Goal: Task Accomplishment & Management: Use online tool/utility

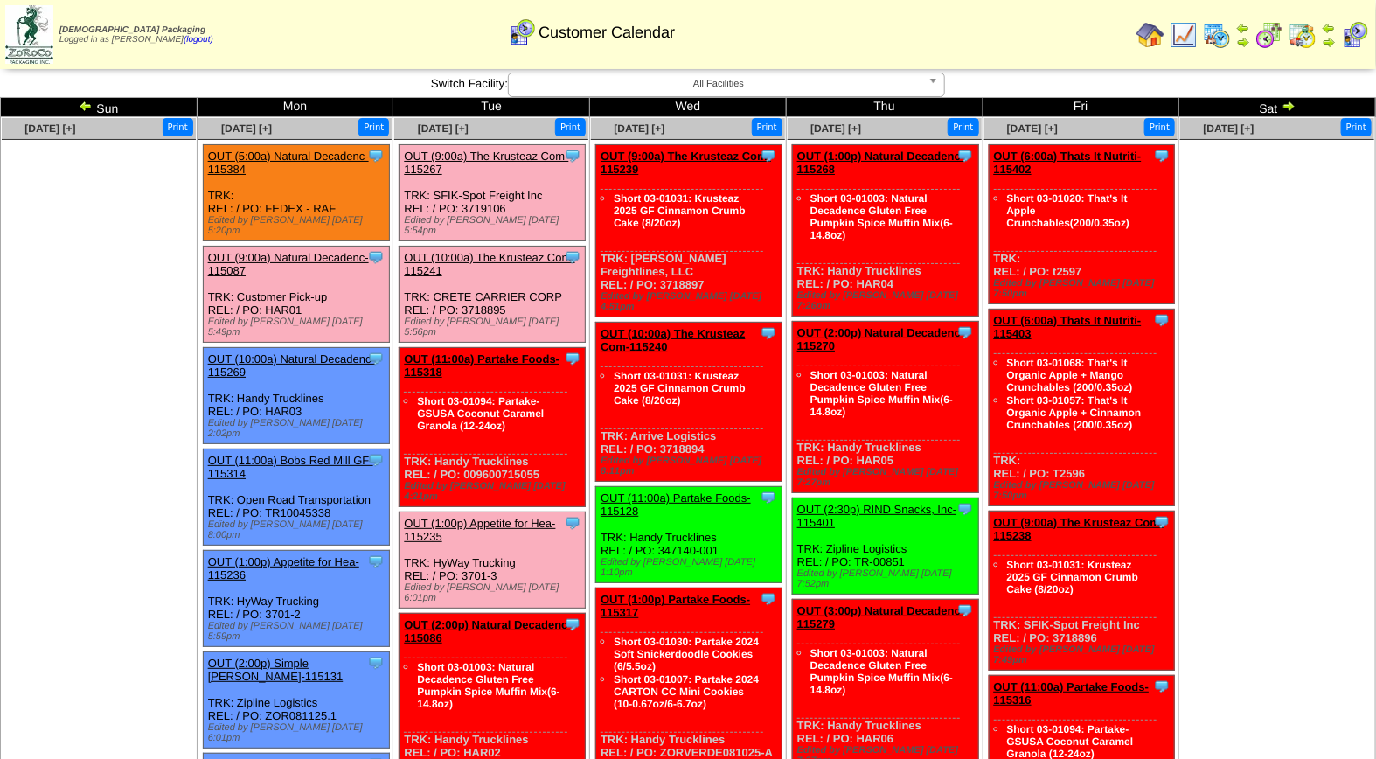
click at [83, 107] on img at bounding box center [86, 106] width 14 height 14
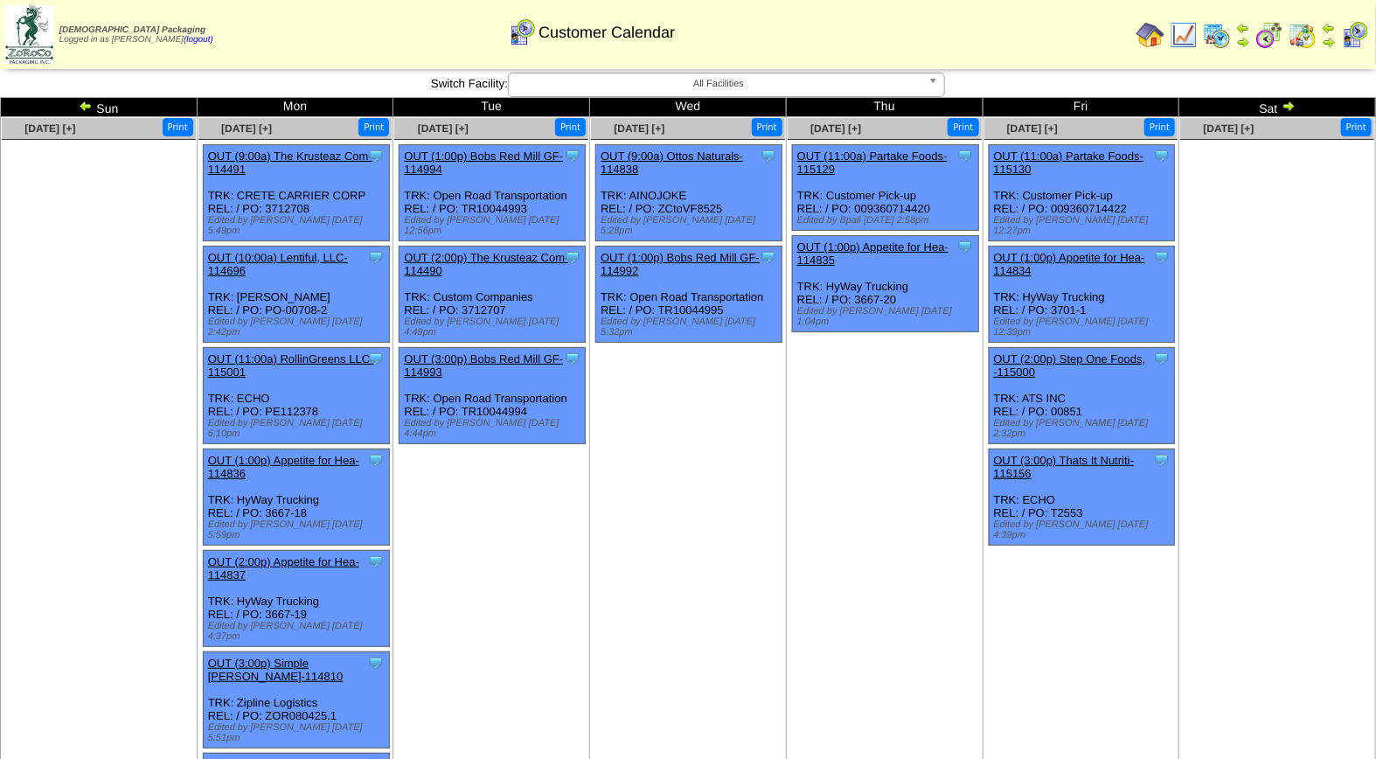
click at [88, 105] on img at bounding box center [86, 106] width 14 height 14
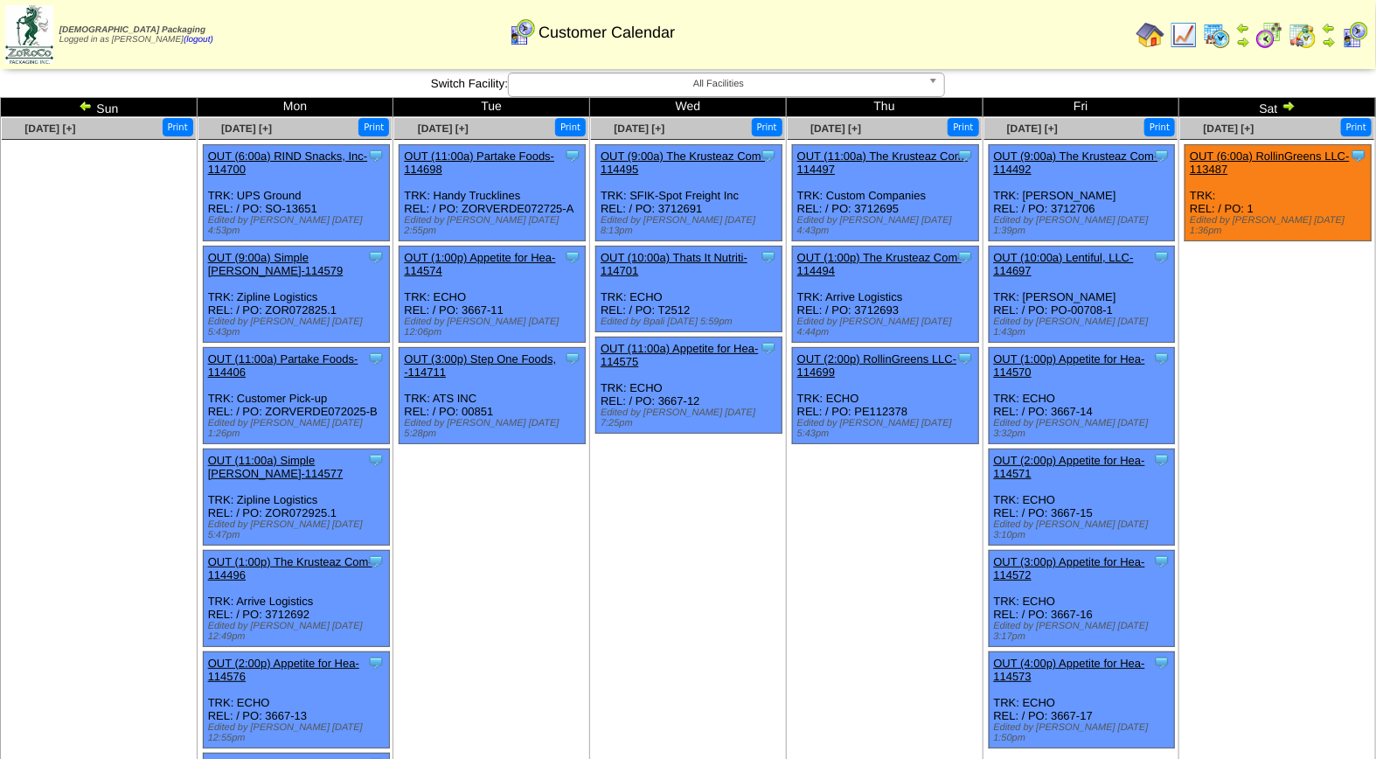
drag, startPoint x: 1374, startPoint y: 317, endPoint x: 1375, endPoint y: 273, distance: 43.7
click at [1375, 273] on ul "Clone Item OUT (6:00a) RollinGreens LLC-113487 RollinGreens LLC ScheduleID: 113…" at bounding box center [1278, 275] width 194 height 262
click at [1289, 105] on img at bounding box center [1289, 106] width 14 height 14
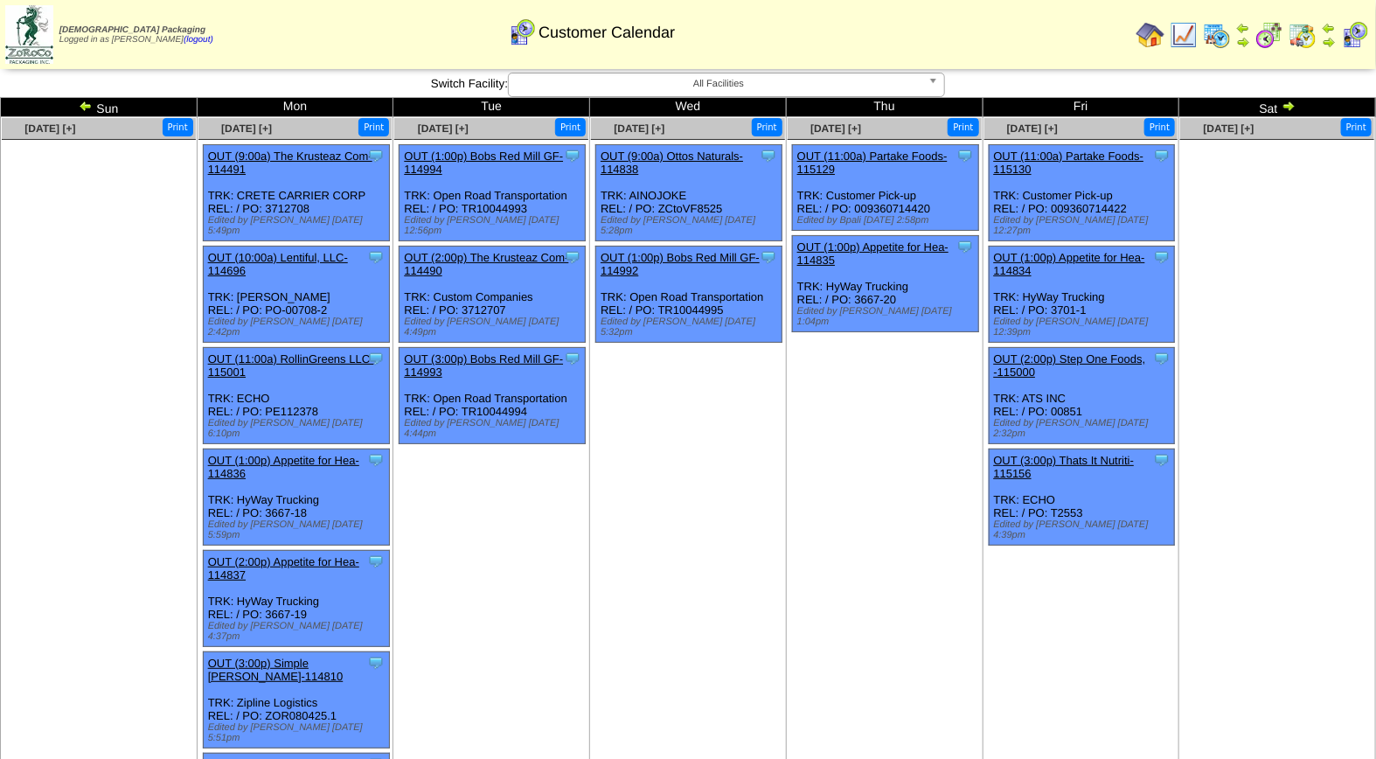
click at [1289, 105] on img at bounding box center [1289, 106] width 14 height 14
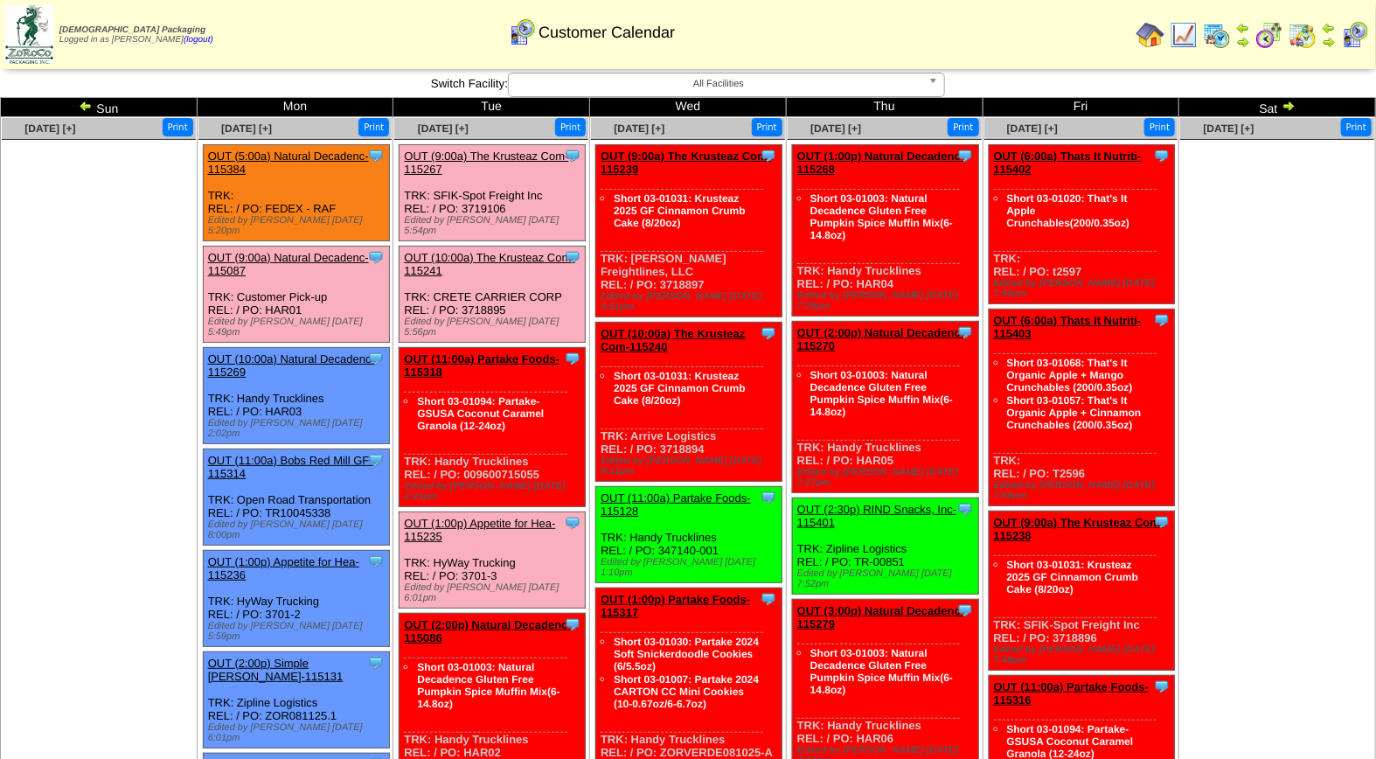
click at [499, 153] on link "OUT (9:00a) The Krusteaz Com-115267" at bounding box center [486, 163] width 164 height 26
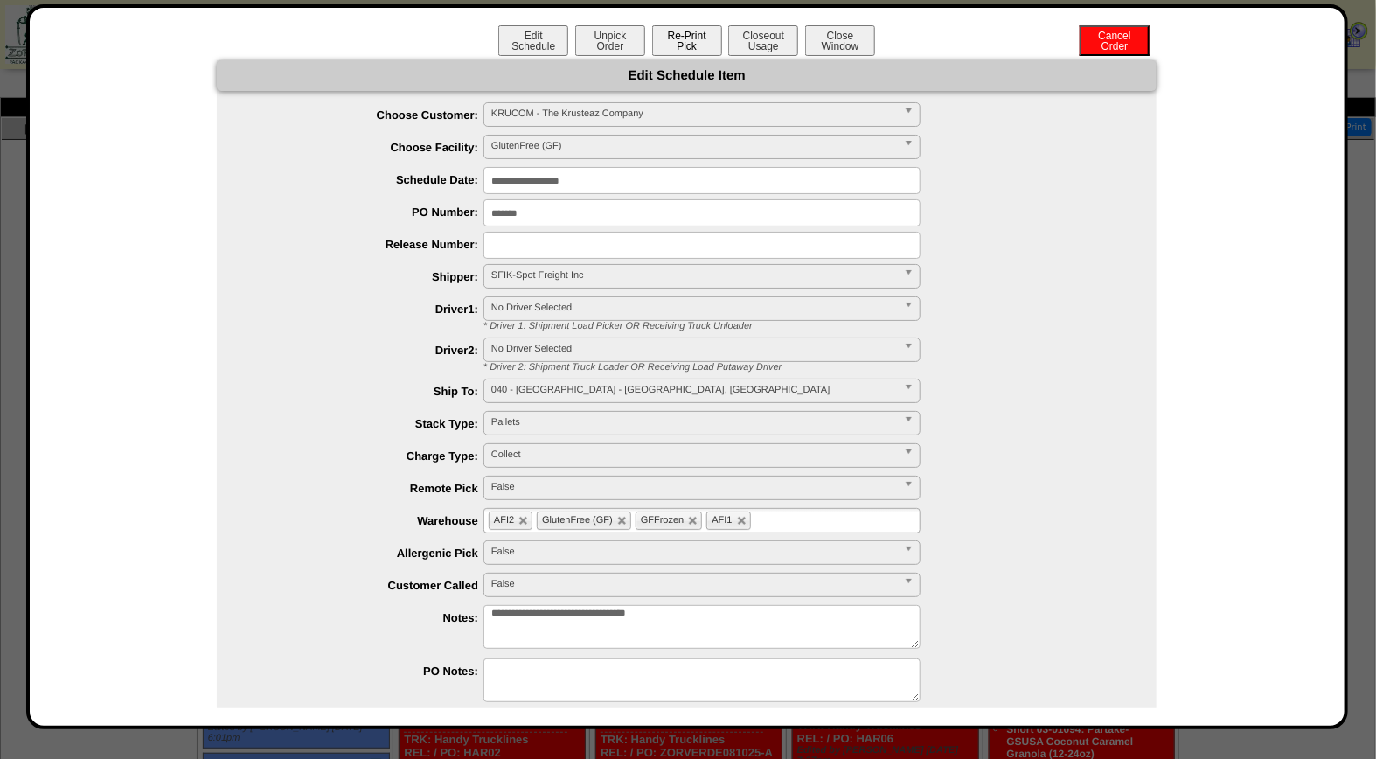
click at [688, 46] on button "Re-Print Pick" at bounding box center [687, 40] width 70 height 31
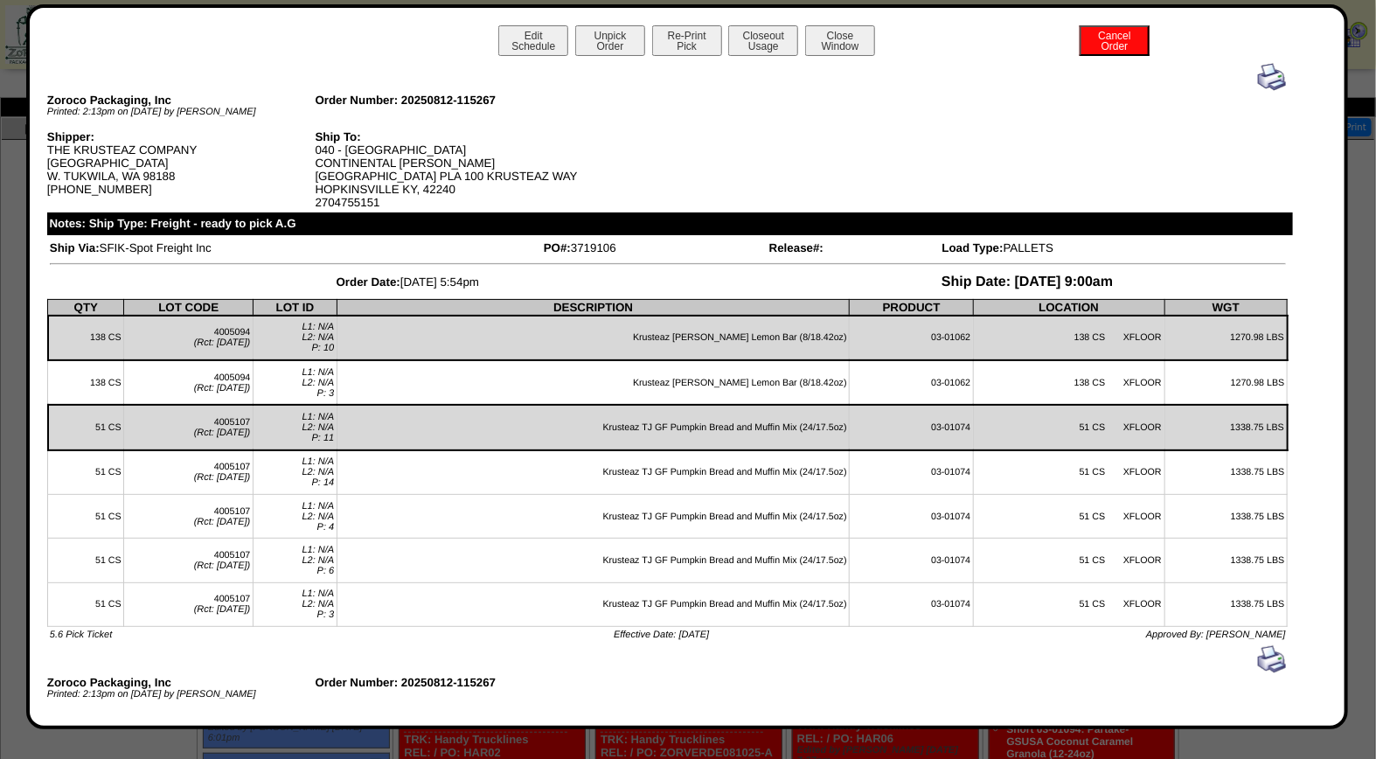
click at [1259, 75] on img at bounding box center [1272, 77] width 28 height 28
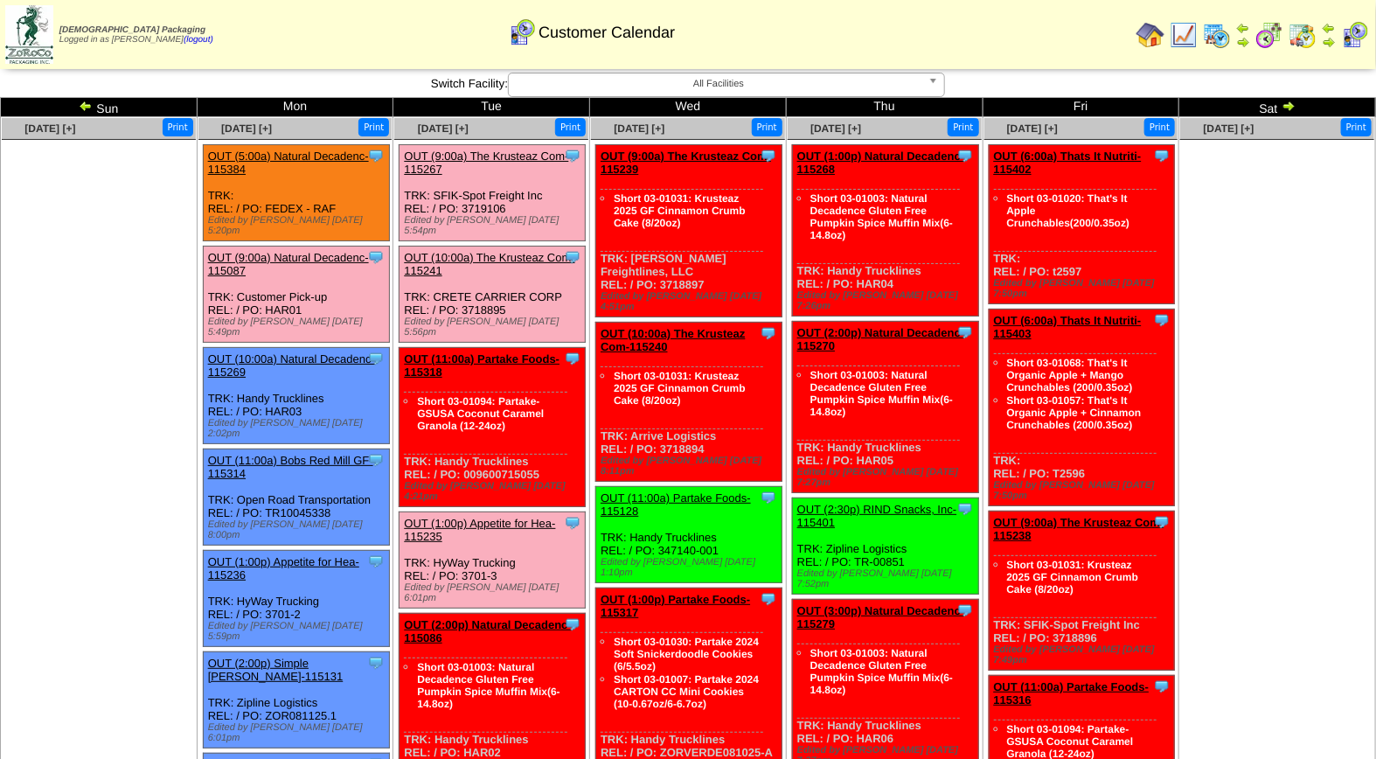
click at [517, 247] on div "Clone Item OUT (10:00a) The Krusteaz Com-115241 The Krusteaz Company ScheduleID…" at bounding box center [493, 295] width 186 height 96
click at [514, 251] on link "OUT (10:00a) The Krusteaz Com-115241" at bounding box center [489, 264] width 171 height 26
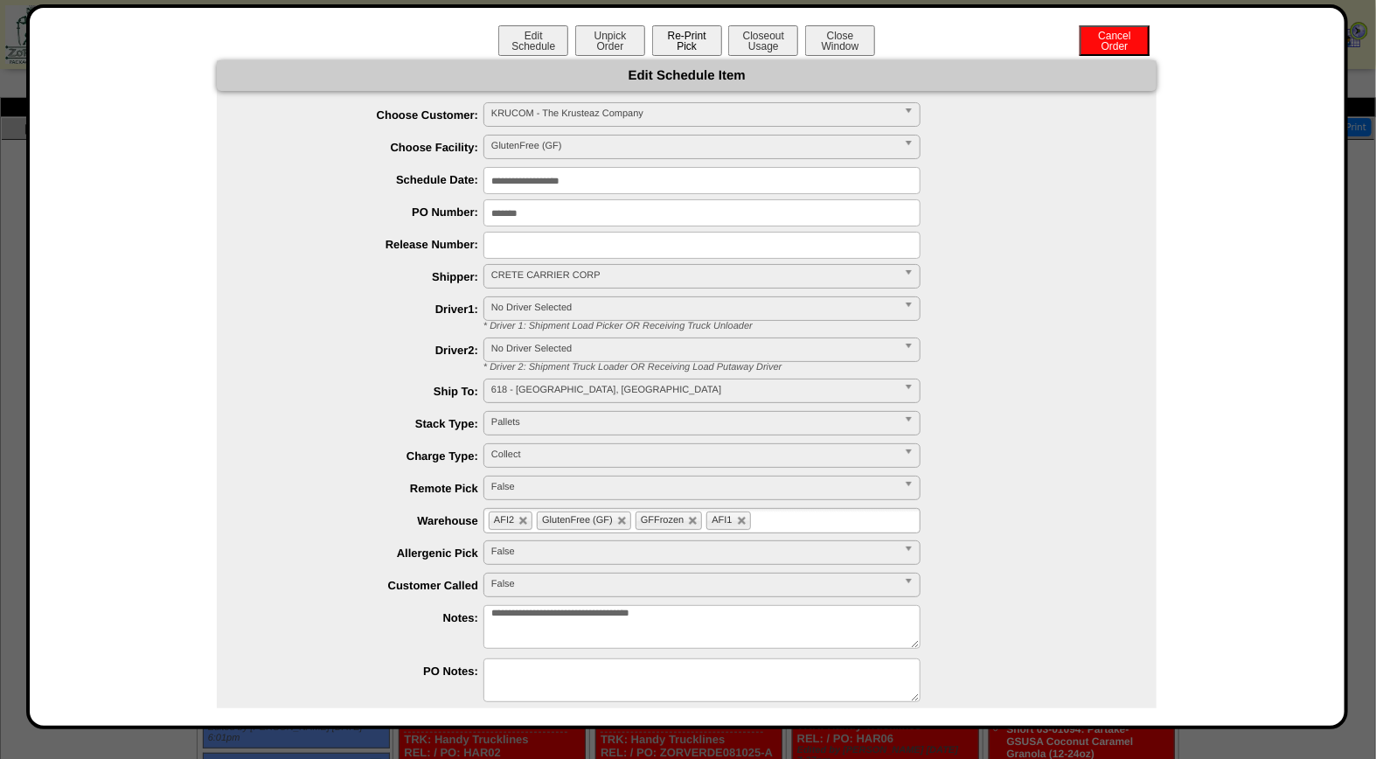
click at [683, 42] on button "Re-Print Pick" at bounding box center [687, 40] width 70 height 31
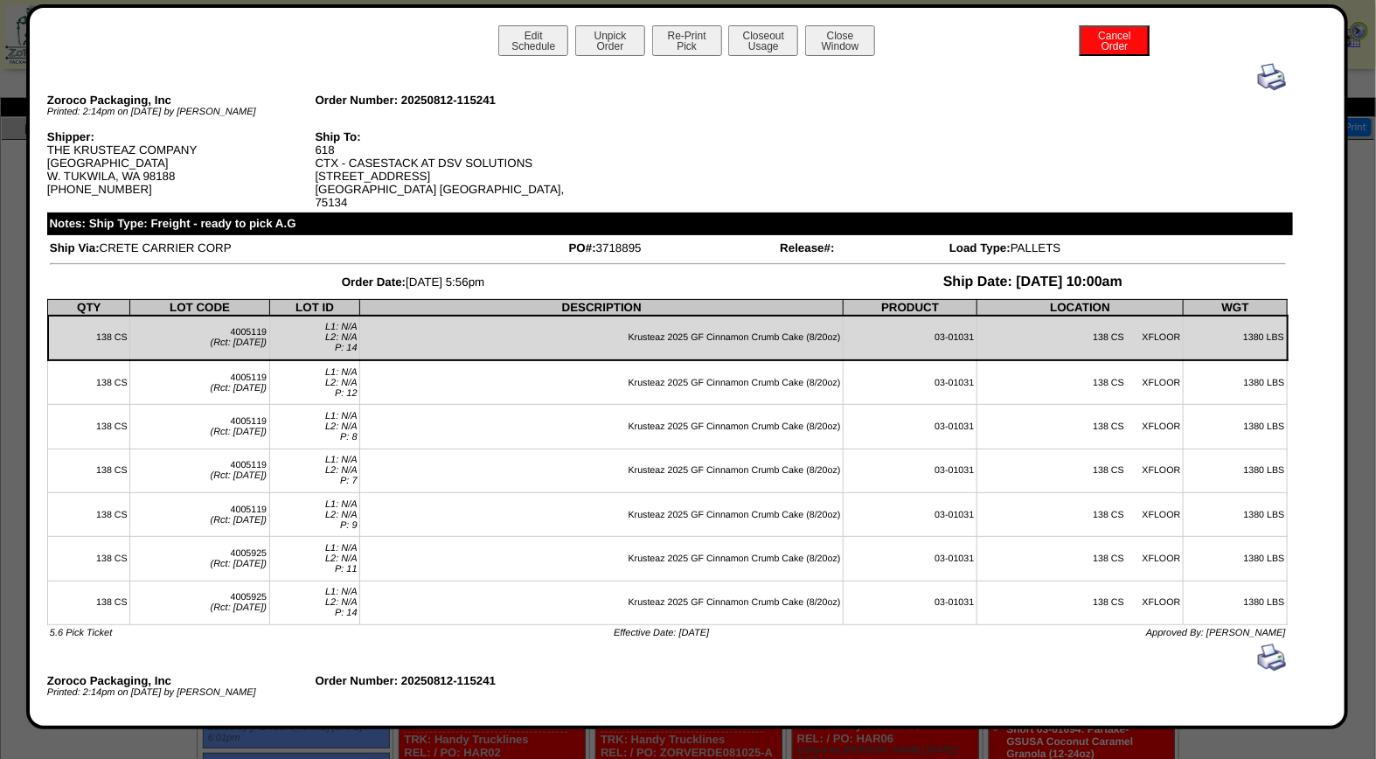
click at [1258, 74] on img at bounding box center [1272, 77] width 28 height 28
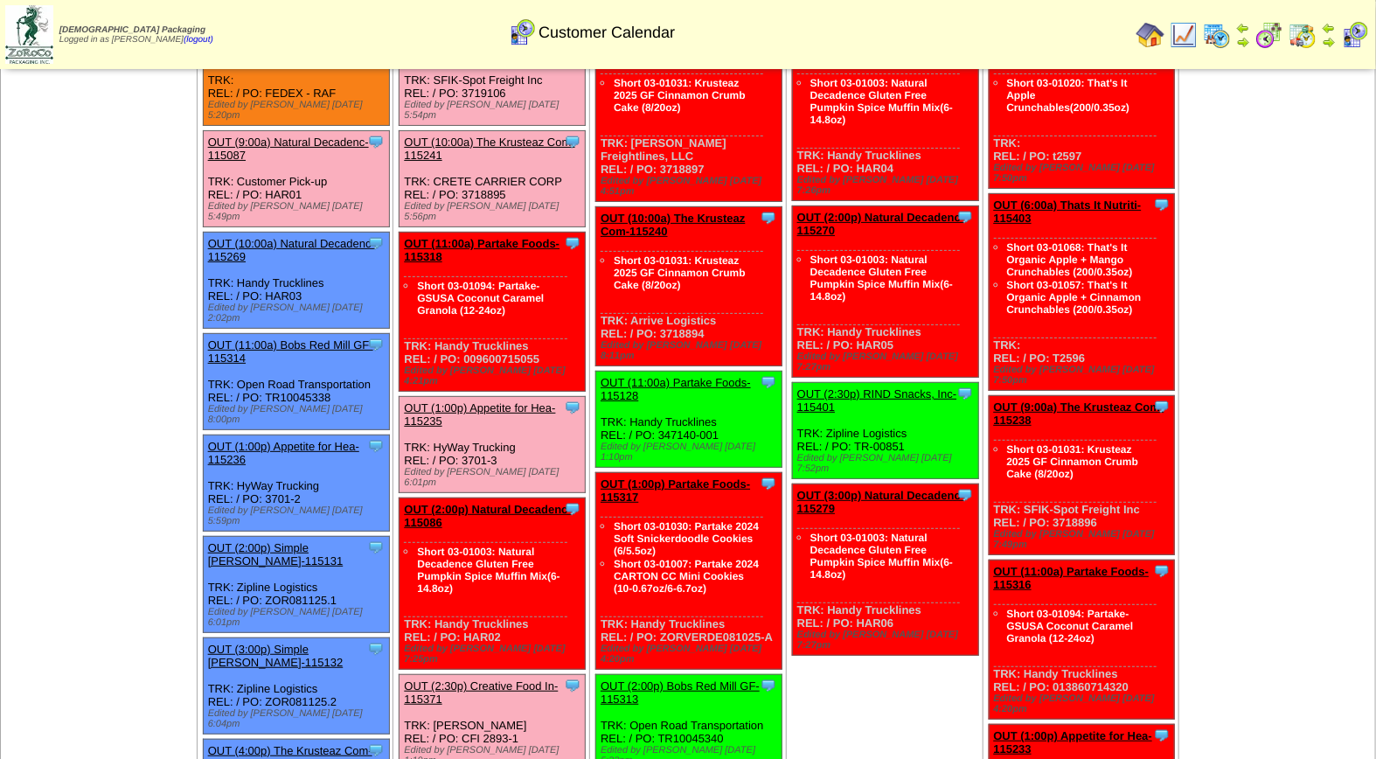
scroll to position [176, 0]
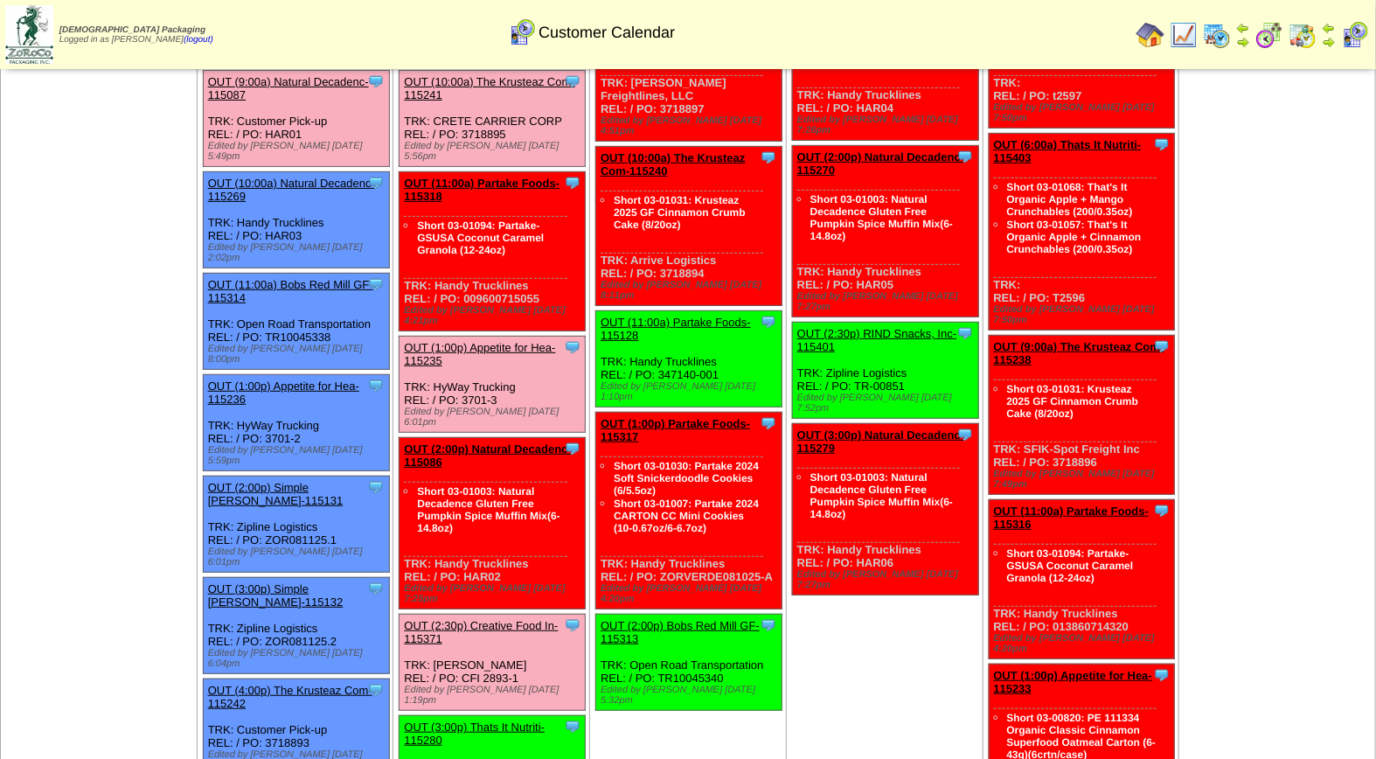
click at [508, 619] on link "OUT (2:30p) Creative Food In-115371" at bounding box center [481, 632] width 154 height 26
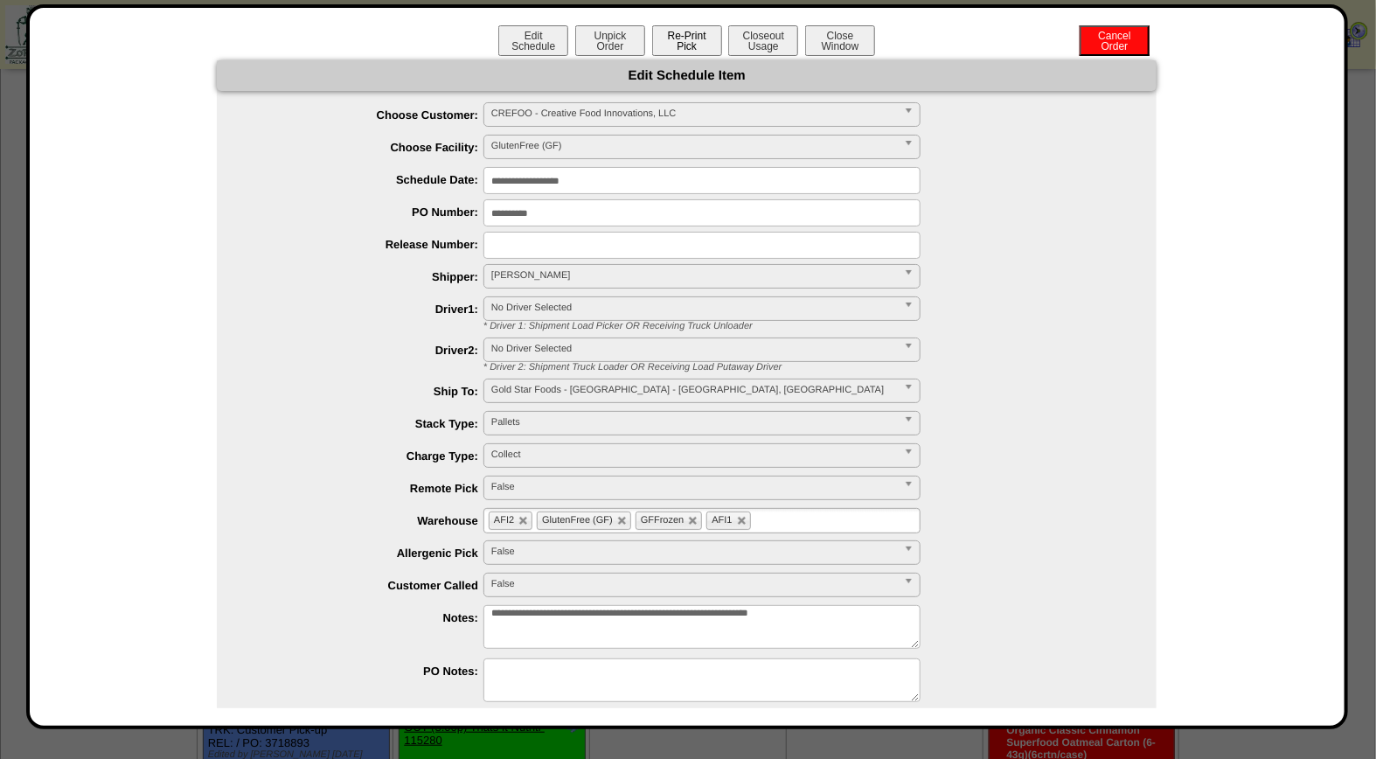
click at [691, 39] on button "Re-Print Pick" at bounding box center [687, 40] width 70 height 31
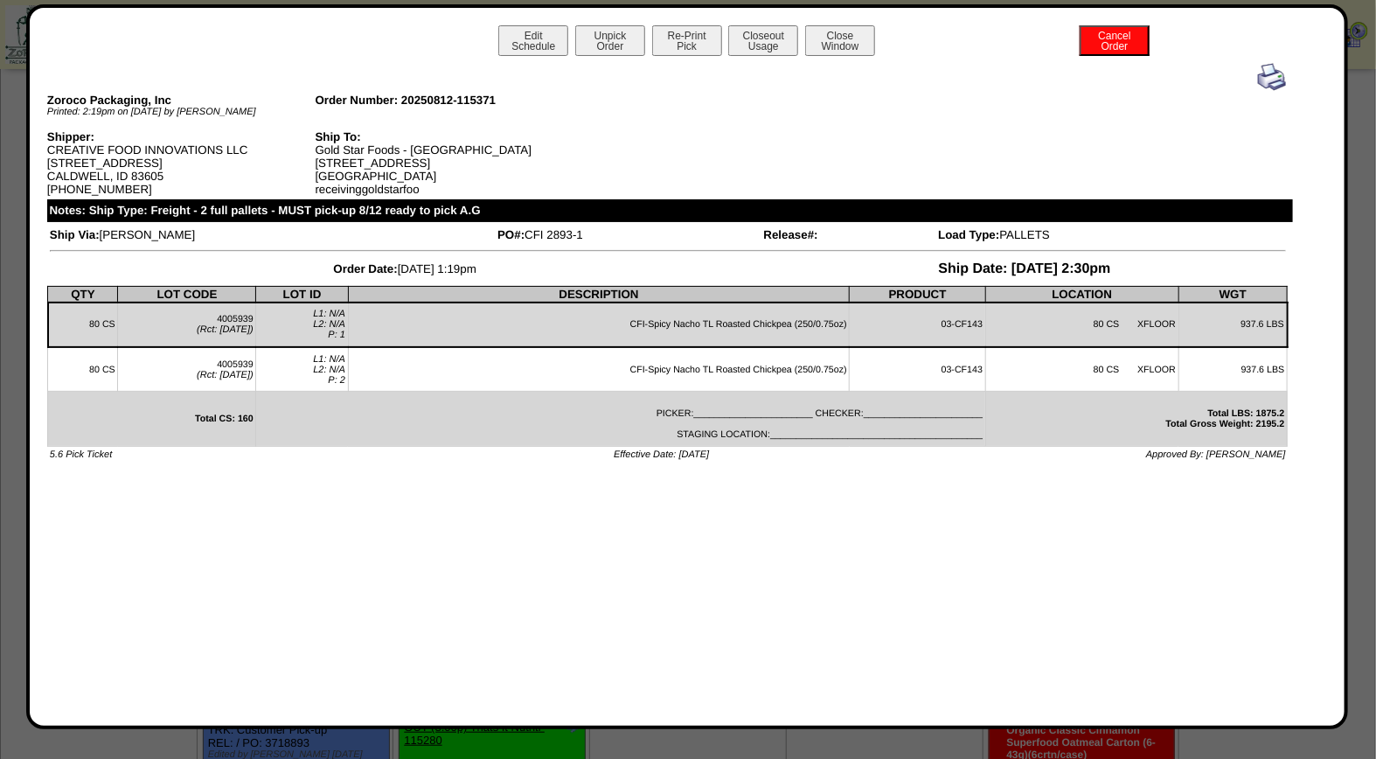
click at [1265, 77] on img at bounding box center [1272, 77] width 28 height 28
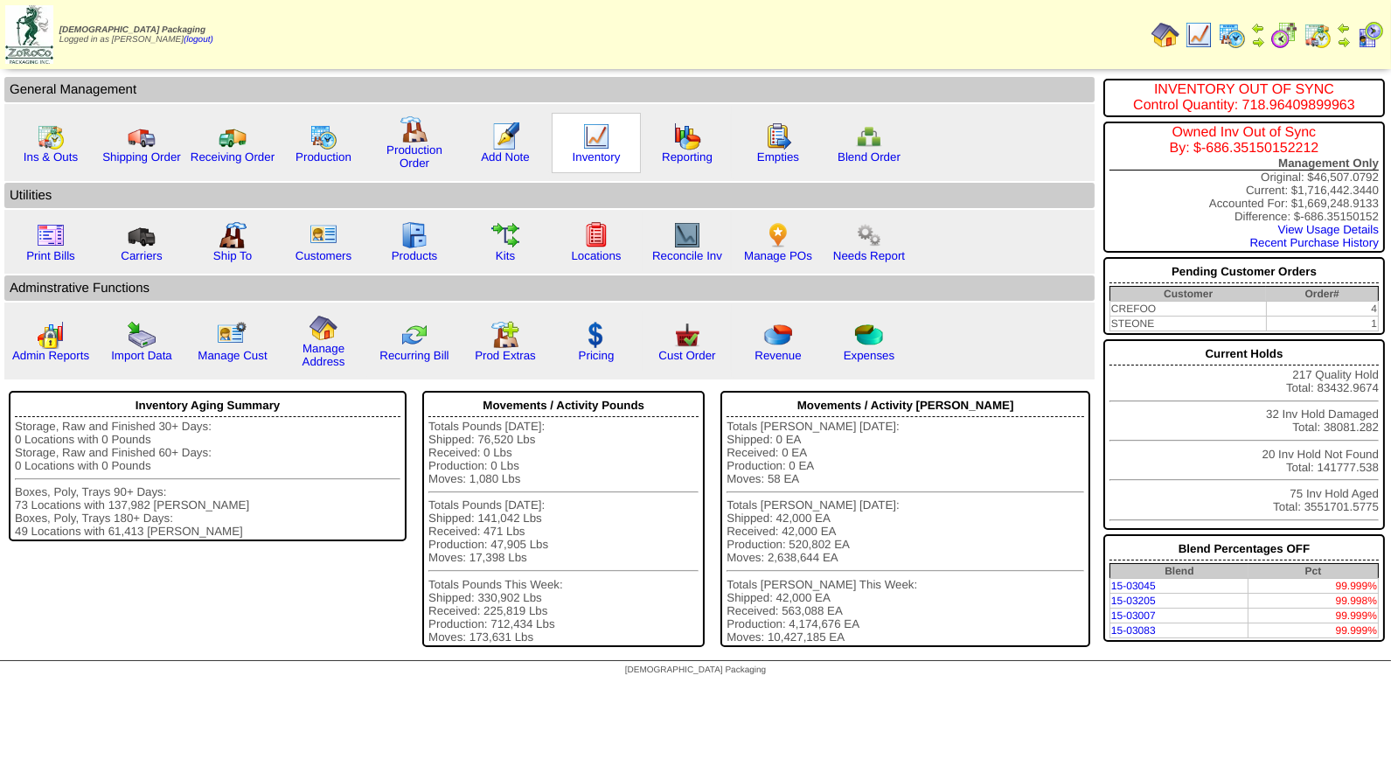
click at [589, 142] on img at bounding box center [596, 136] width 28 height 28
